Goal: Task Accomplishment & Management: Manage account settings

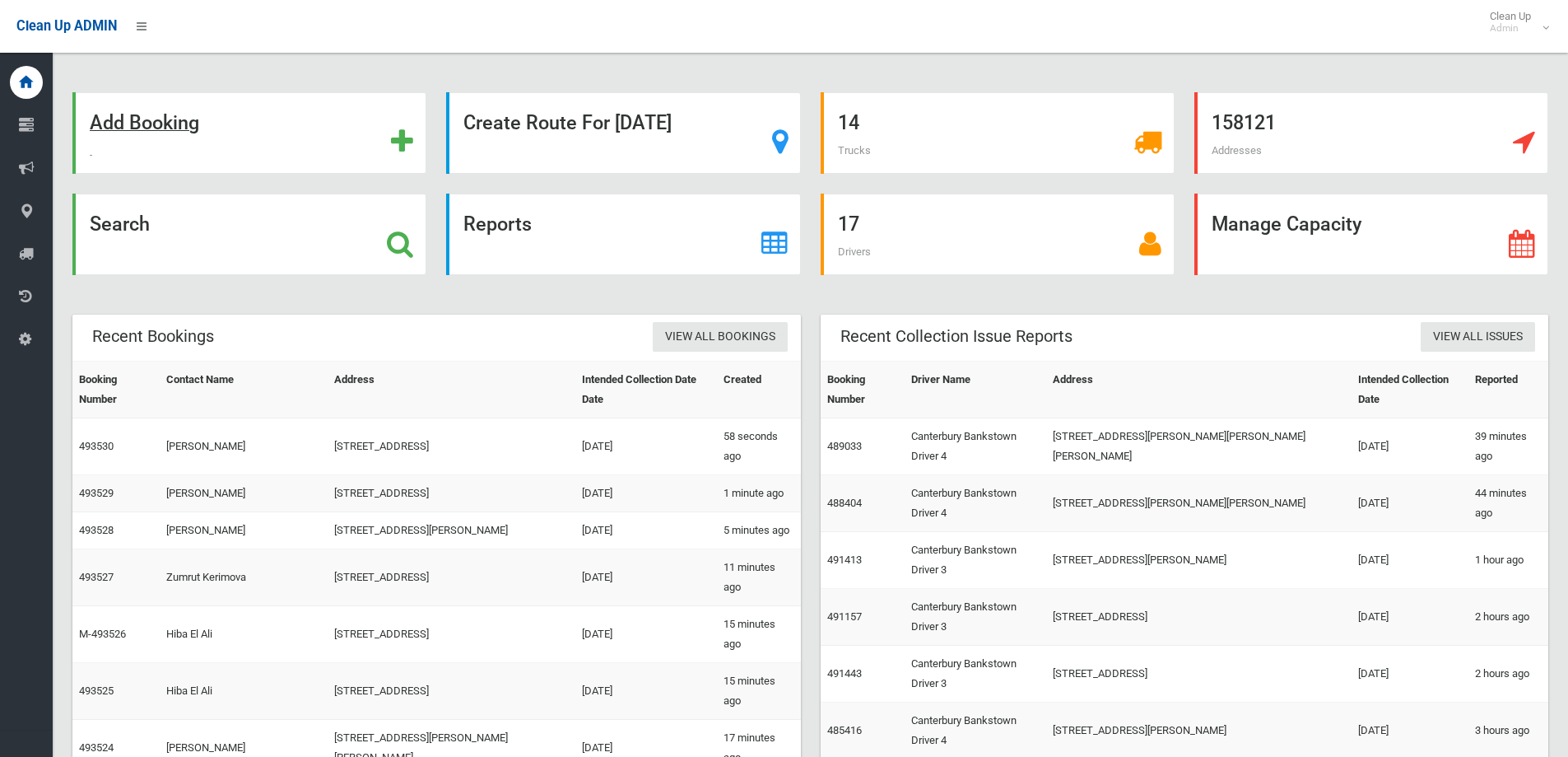
click at [133, 122] on strong "Add Booking" at bounding box center [144, 122] width 109 height 23
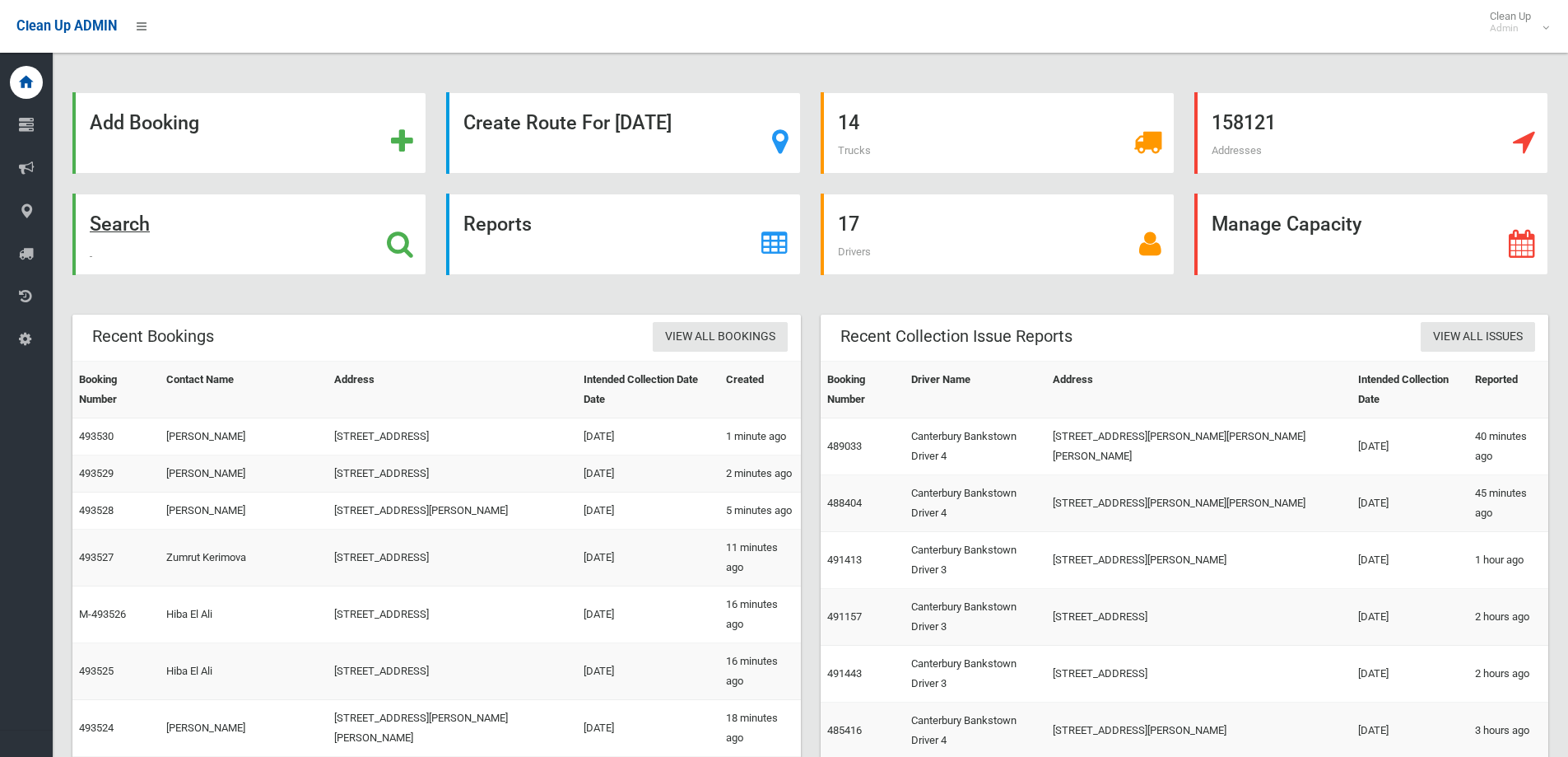
click at [119, 229] on strong "Search" at bounding box center [119, 223] width 60 height 23
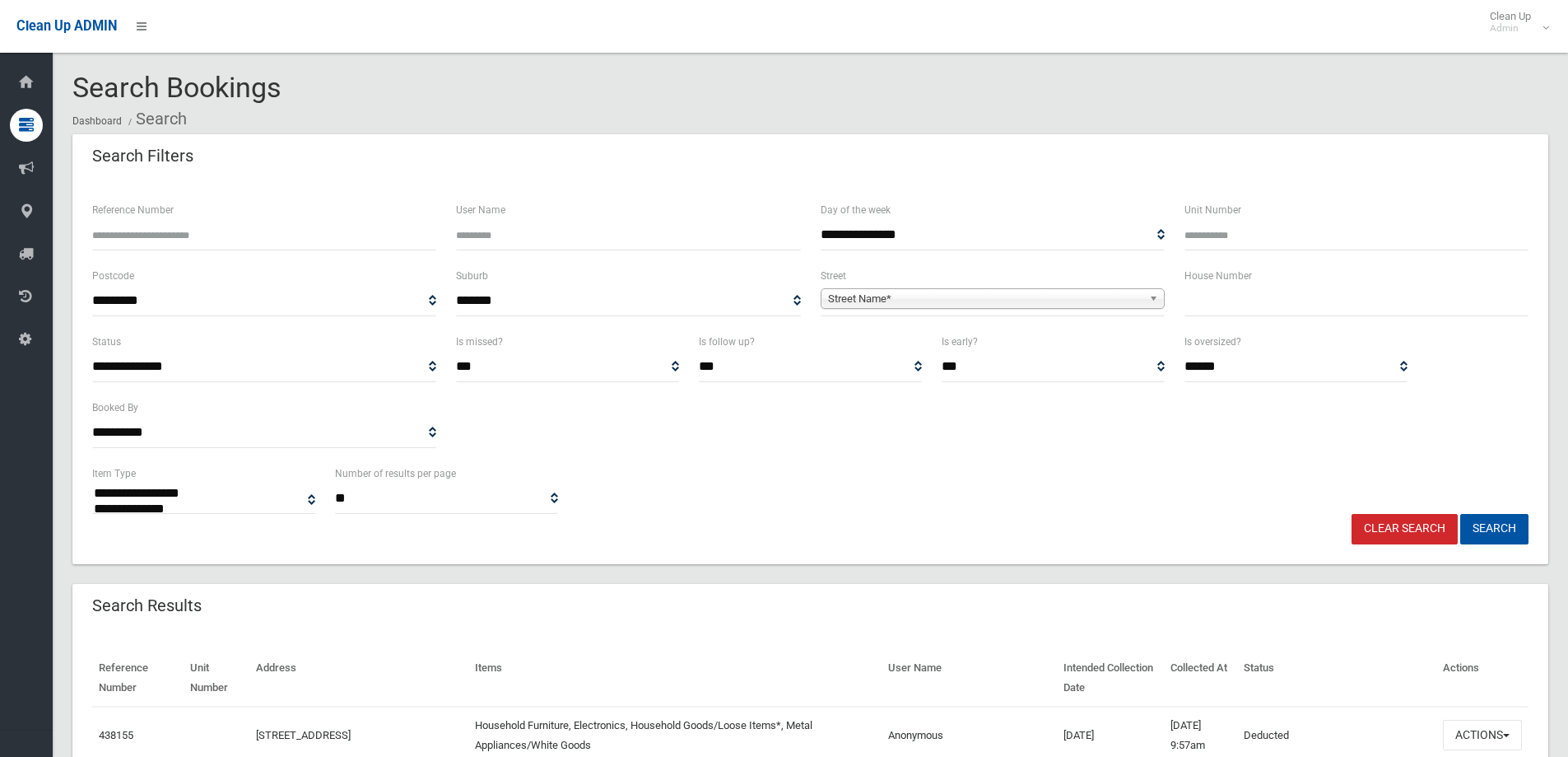
select select
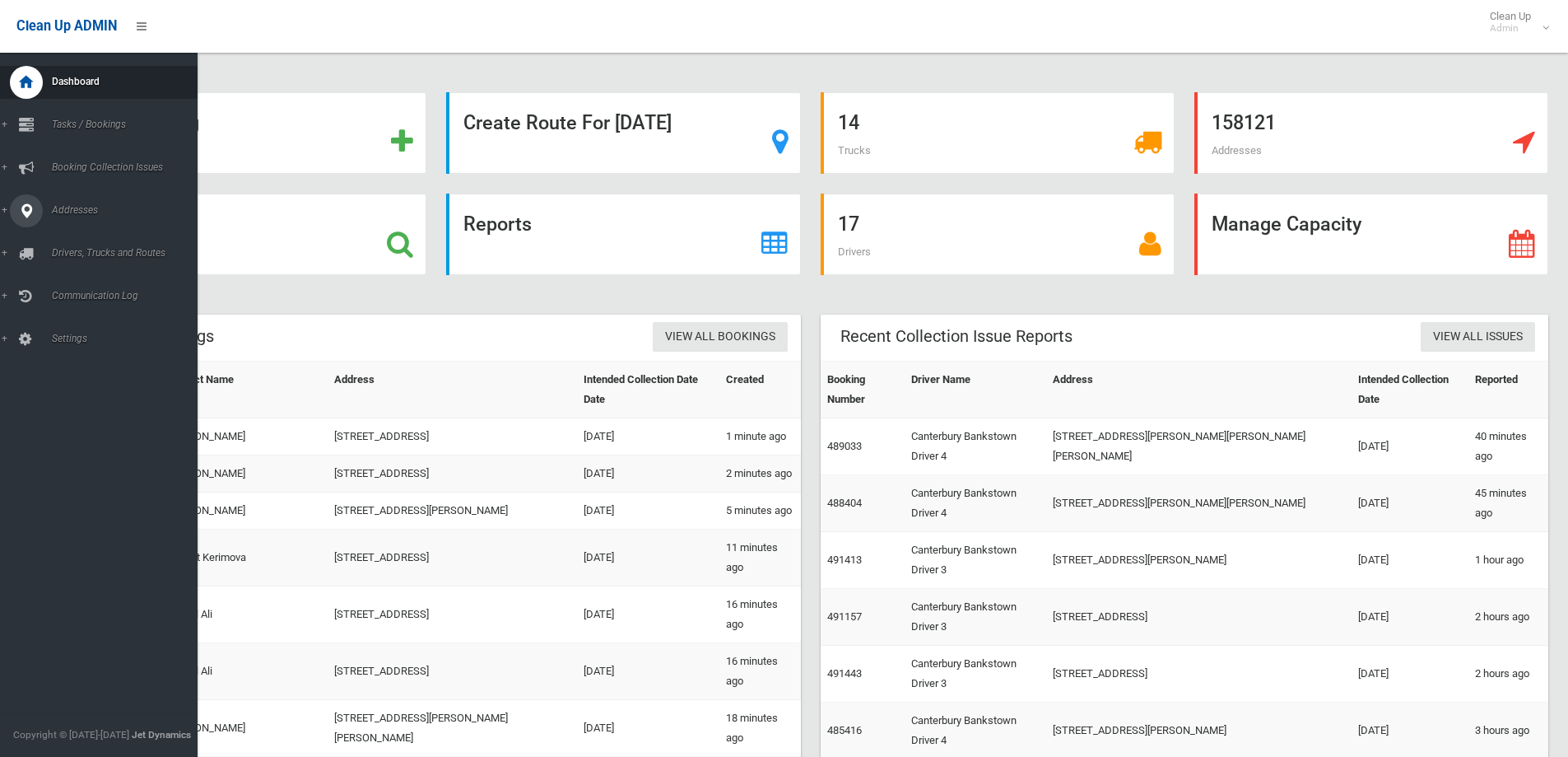
click at [65, 209] on span "Addresses" at bounding box center [128, 210] width 163 height 12
click at [80, 244] on span "All Addresses" at bounding box center [121, 239] width 149 height 12
